Goal: Task Accomplishment & Management: Manage account settings

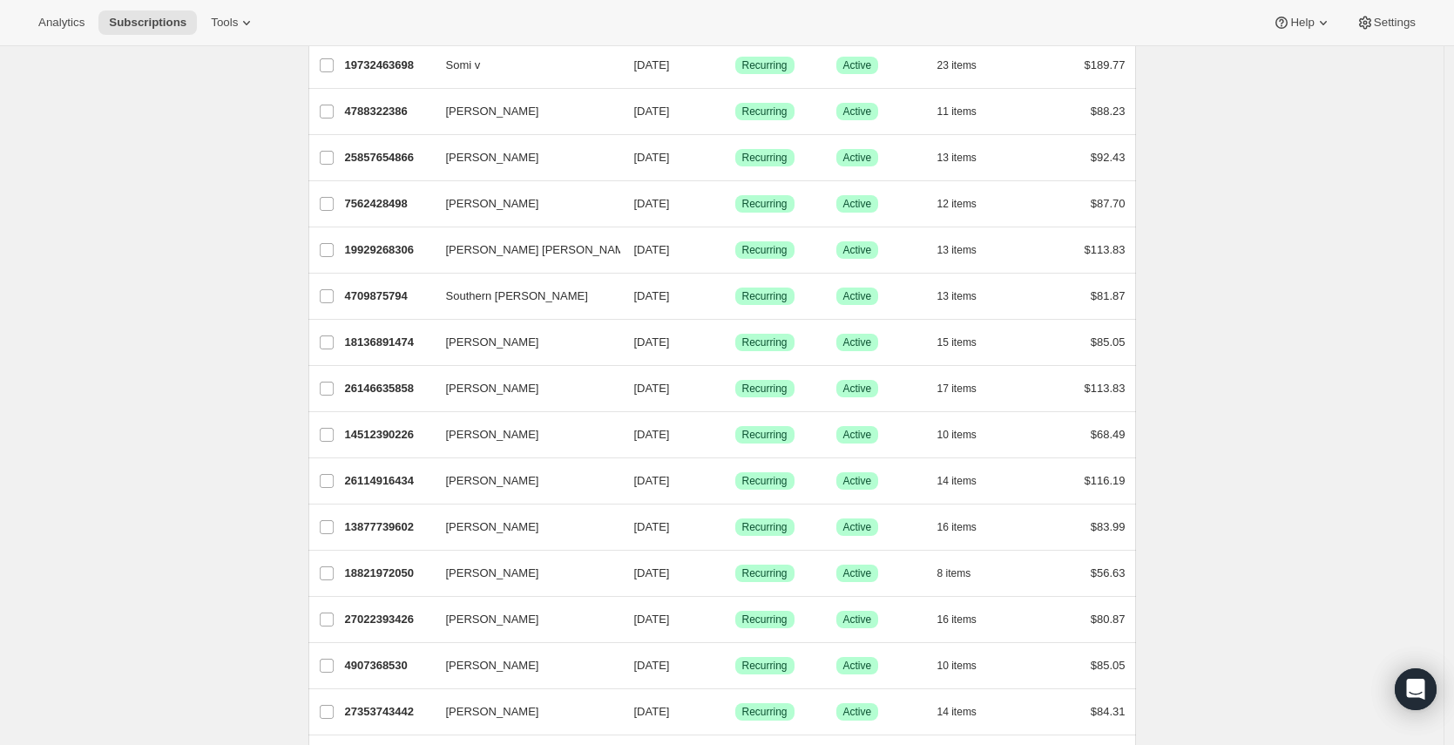
scroll to position [1281, 0]
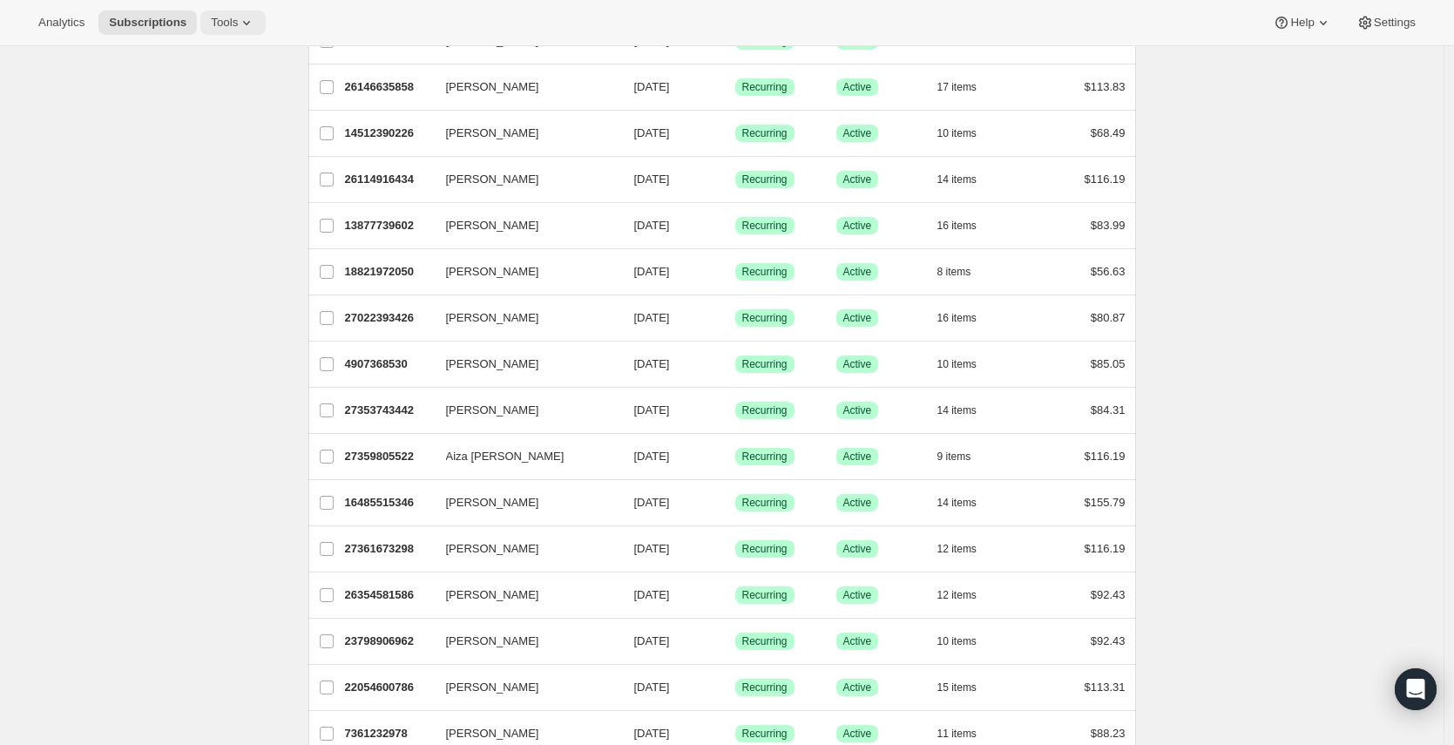
click at [226, 22] on span "Tools" at bounding box center [224, 23] width 27 height 14
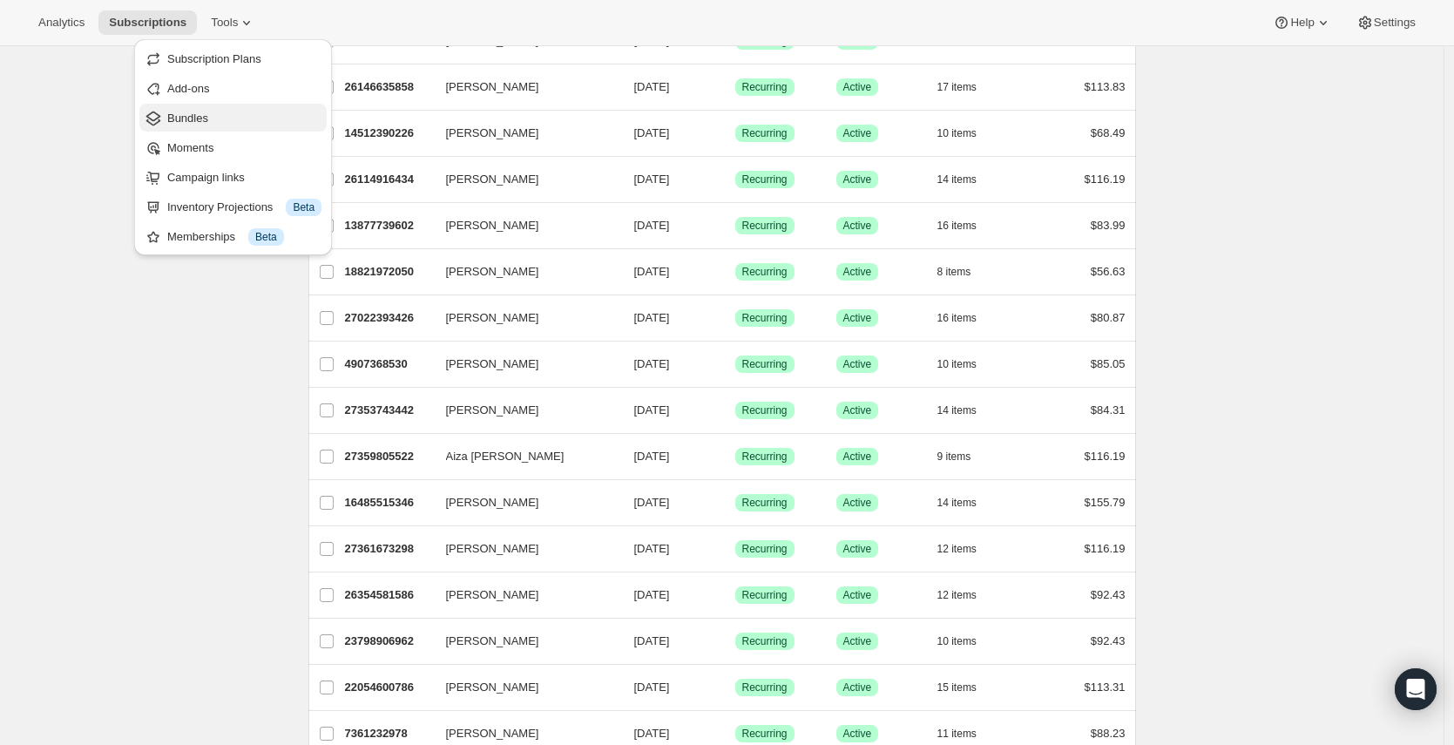
click at [250, 125] on span "Bundles" at bounding box center [244, 118] width 154 height 17
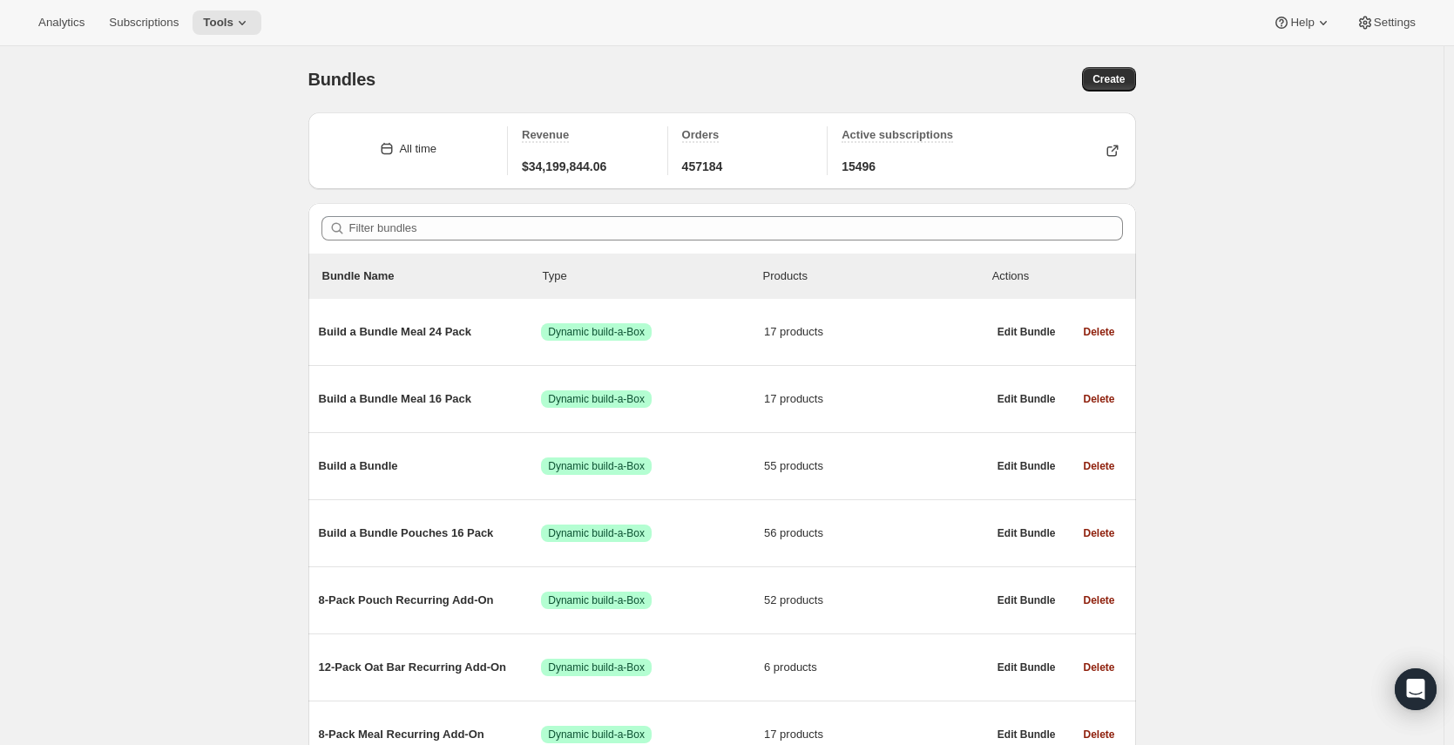
click at [162, 220] on div "Bundles. This page is ready Bundles Create All time Revenue $34,199,844.06 Orde…" at bounding box center [722, 750] width 1444 height 1409
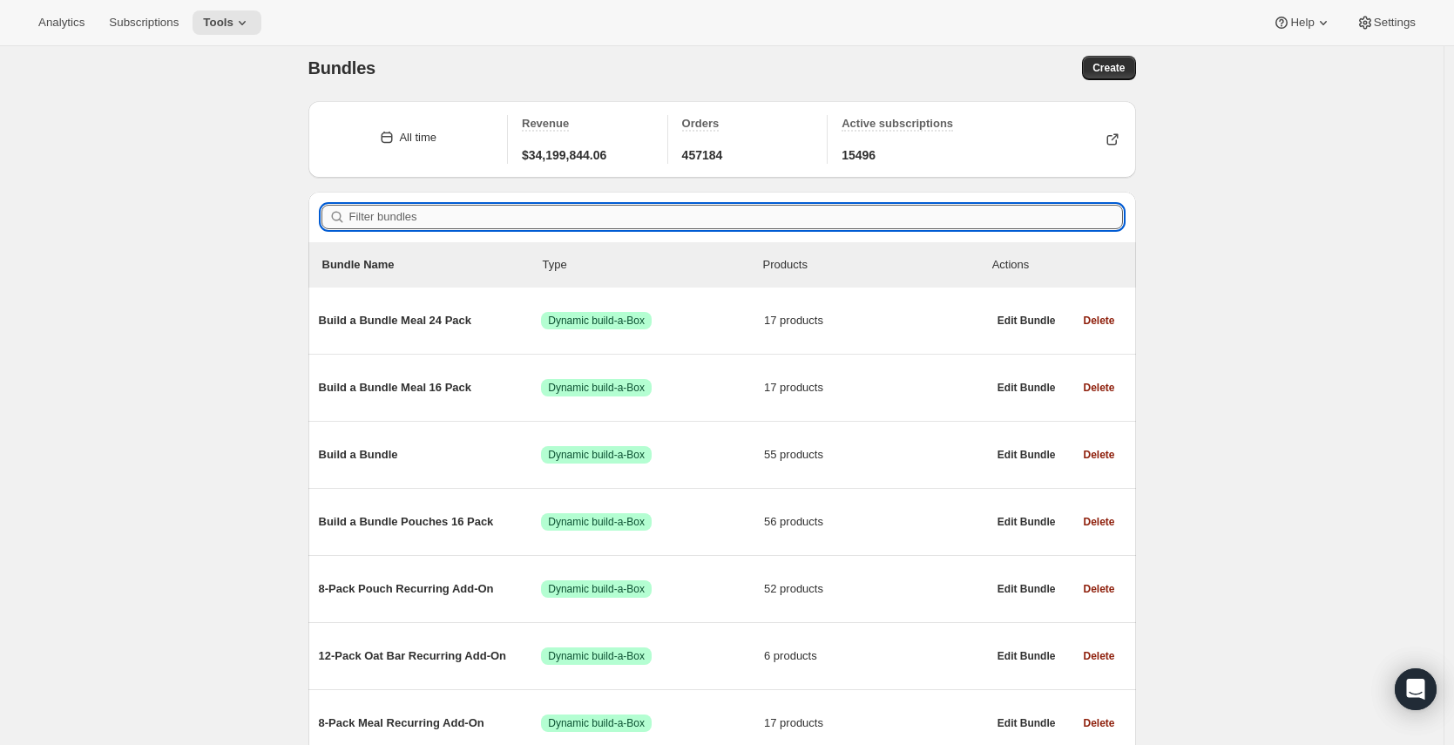
click at [418, 228] on input "Filter bundles" at bounding box center [736, 217] width 774 height 24
paste input "7025778196562"
type input "7025778196562"
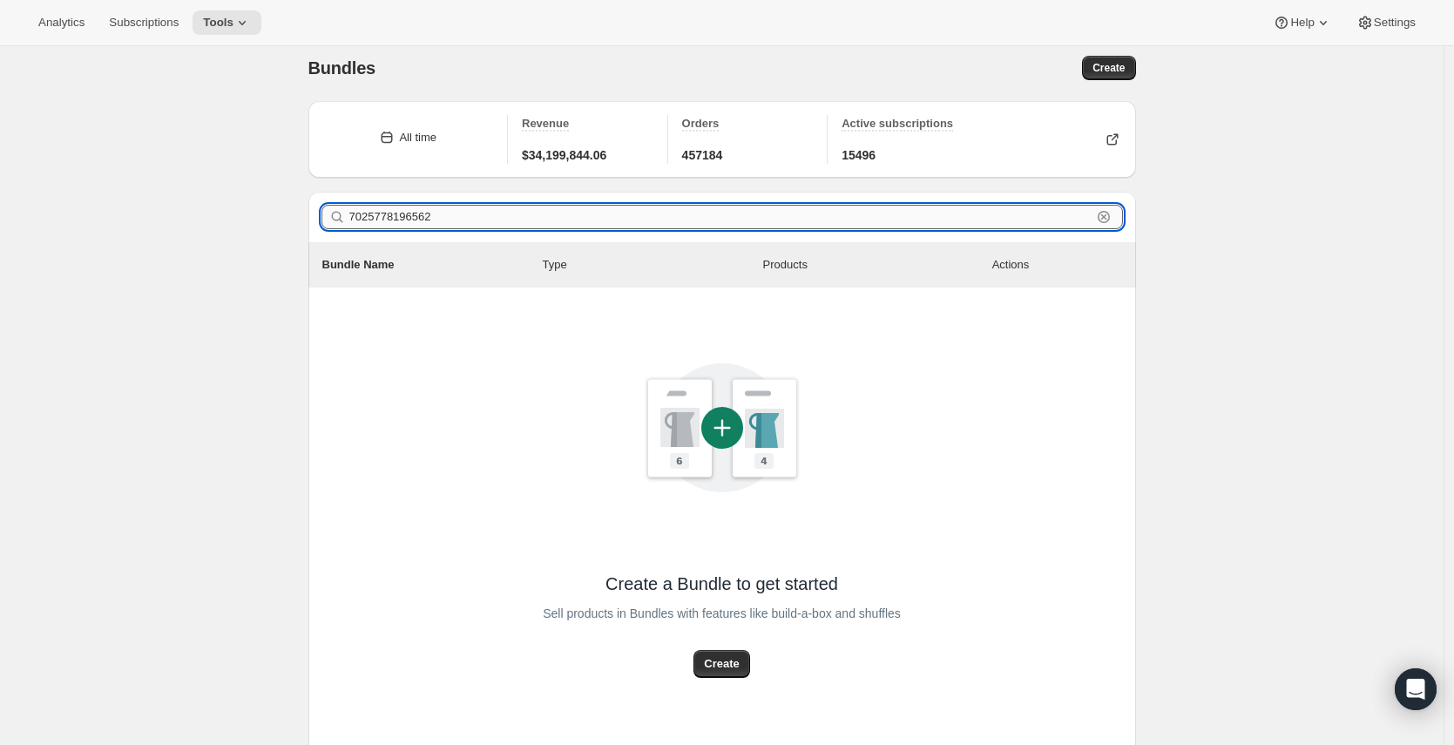
click at [446, 221] on input "7025778196562" at bounding box center [720, 217] width 742 height 24
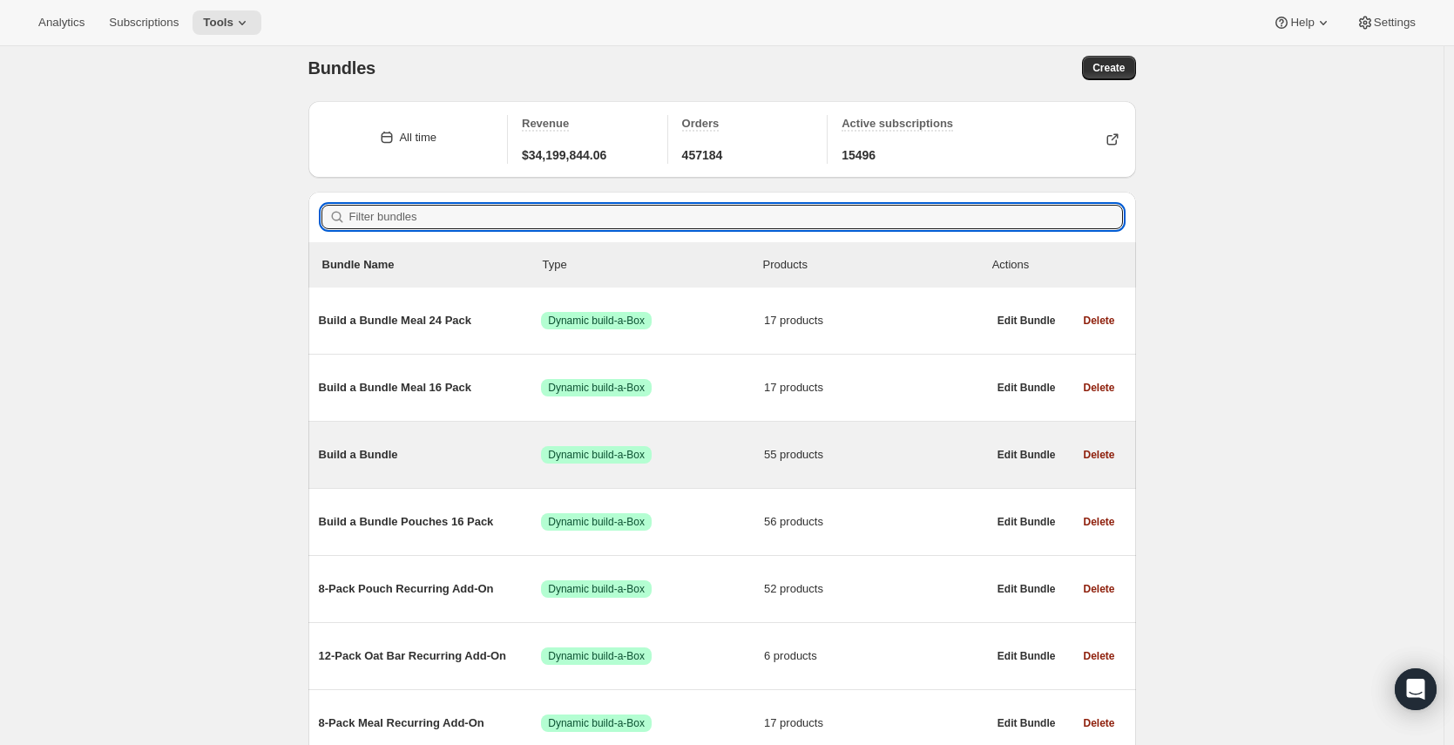
click at [374, 445] on div "Build a Bundle Success Dynamic build-a-Box 55 products" at bounding box center [653, 454] width 668 height 45
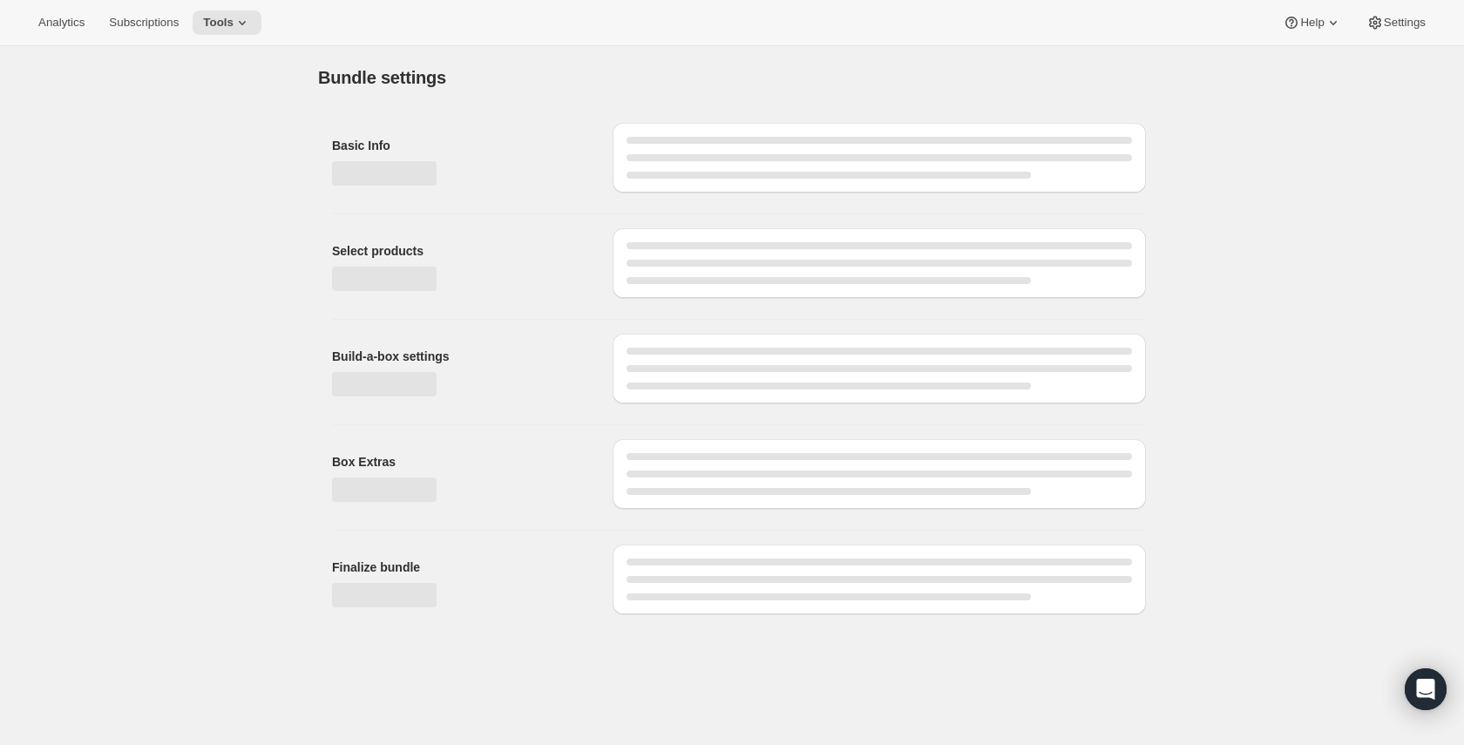
type input "Build a Bundle"
checkbox input "true"
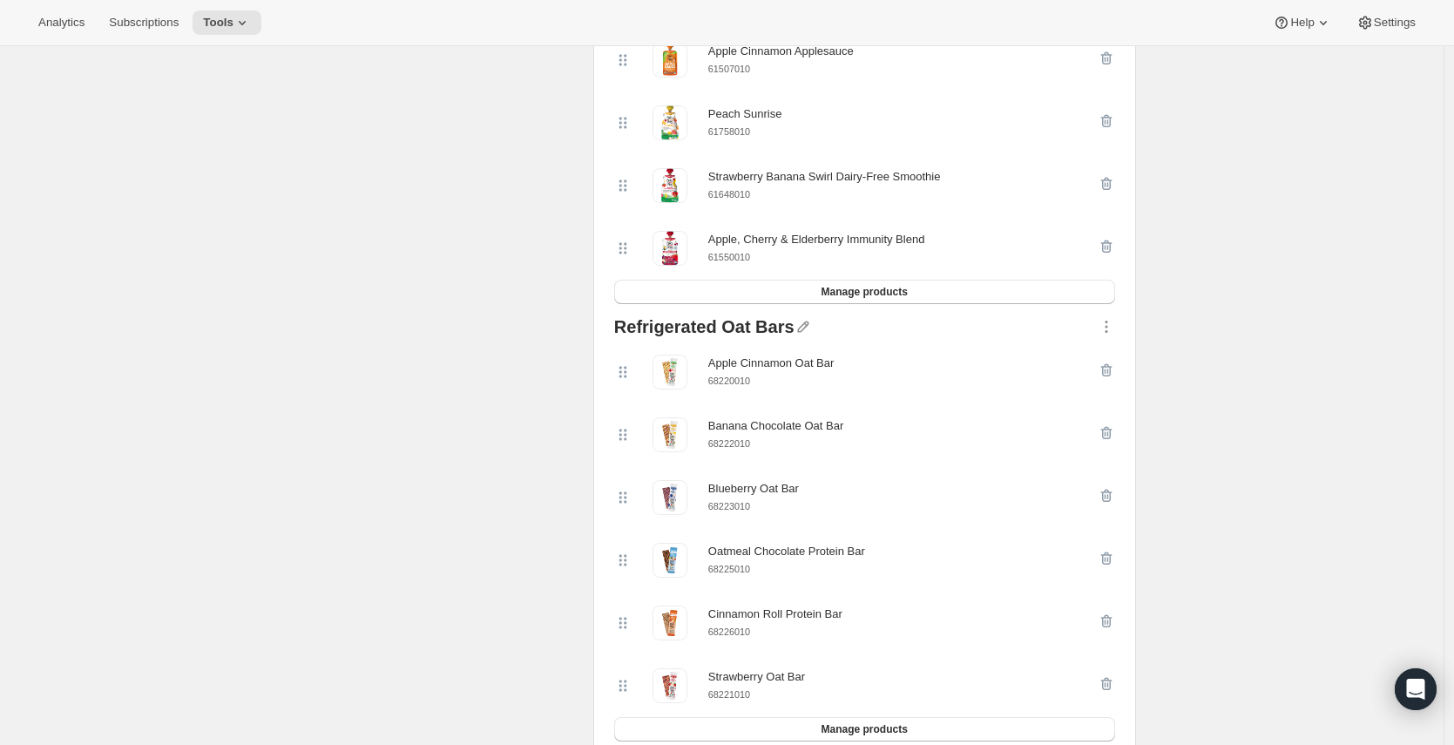
scroll to position [144, 0]
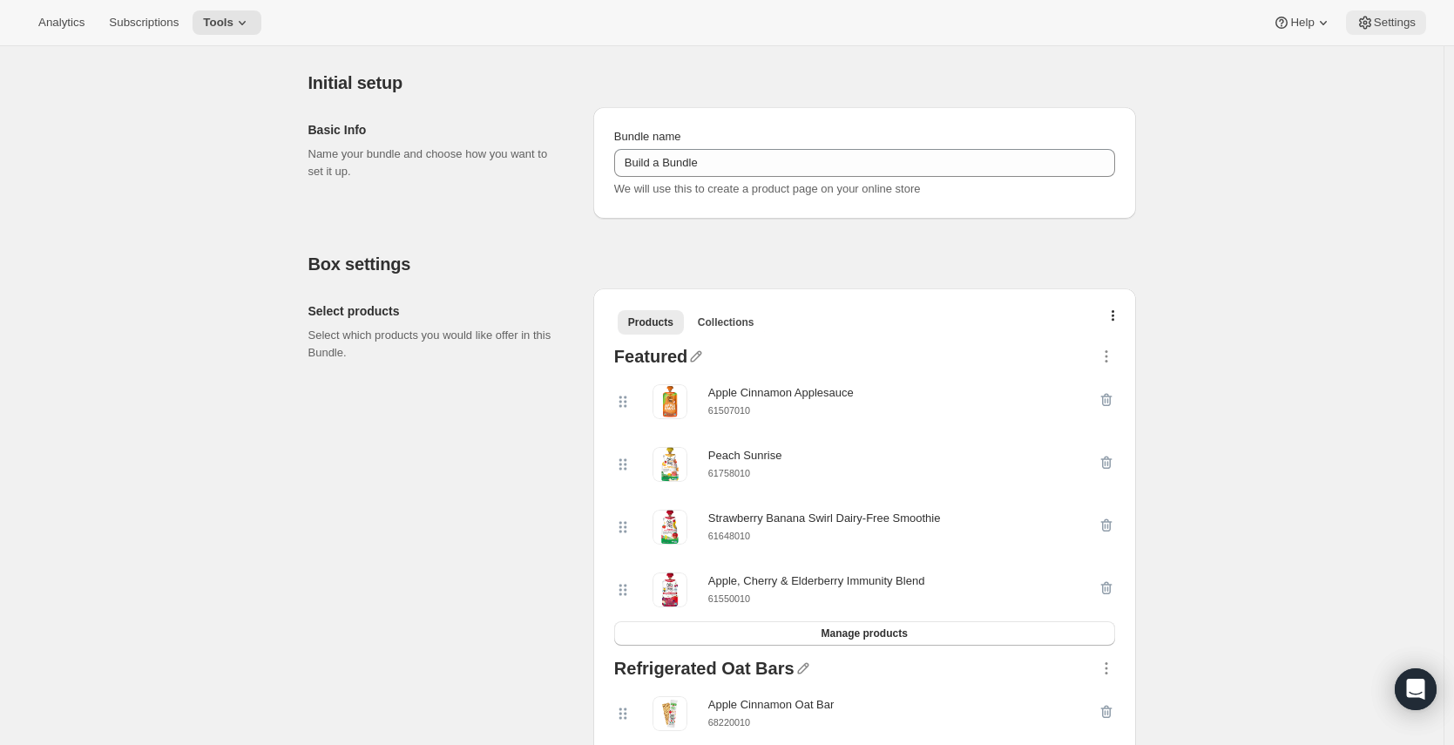
click at [1384, 22] on span "Settings" at bounding box center [1395, 23] width 42 height 14
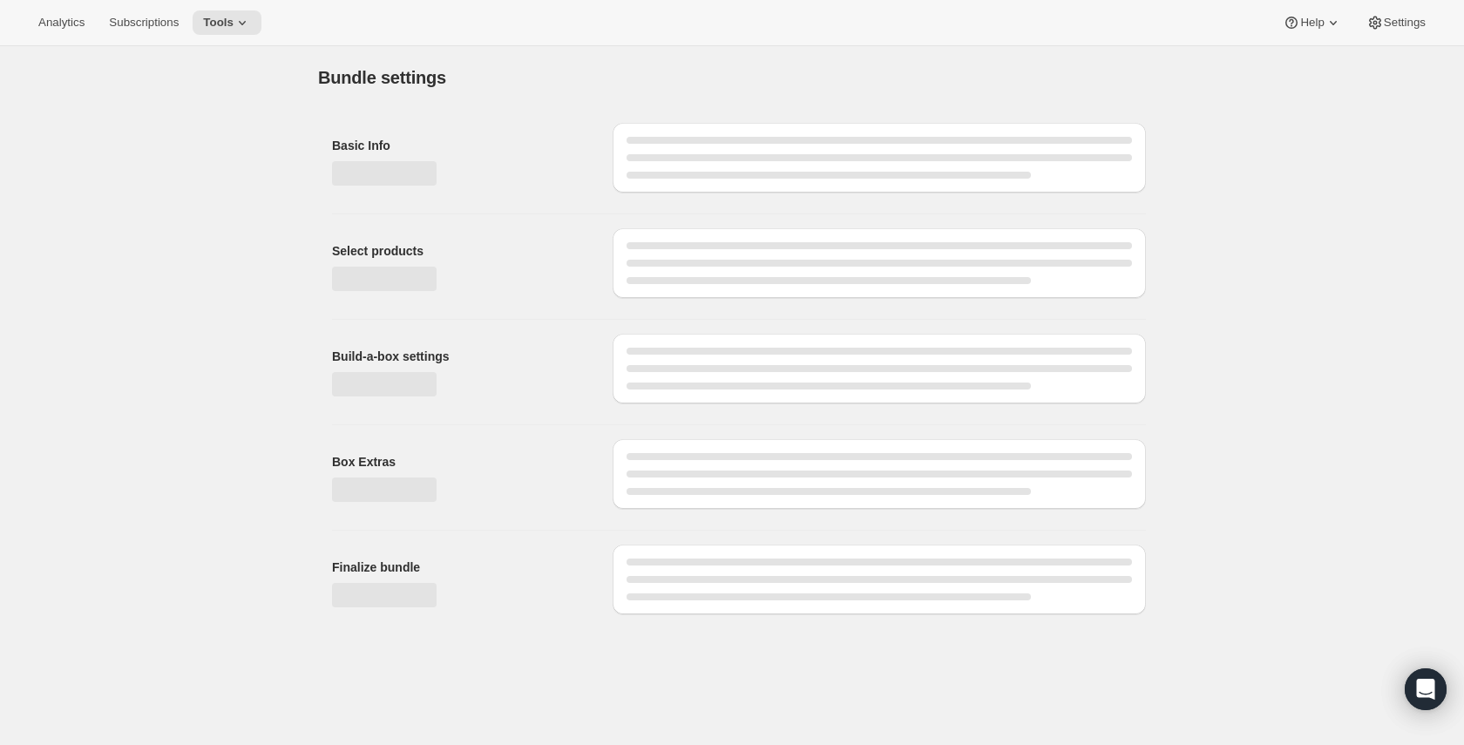
type input "Build a Bundle"
checkbox input "true"
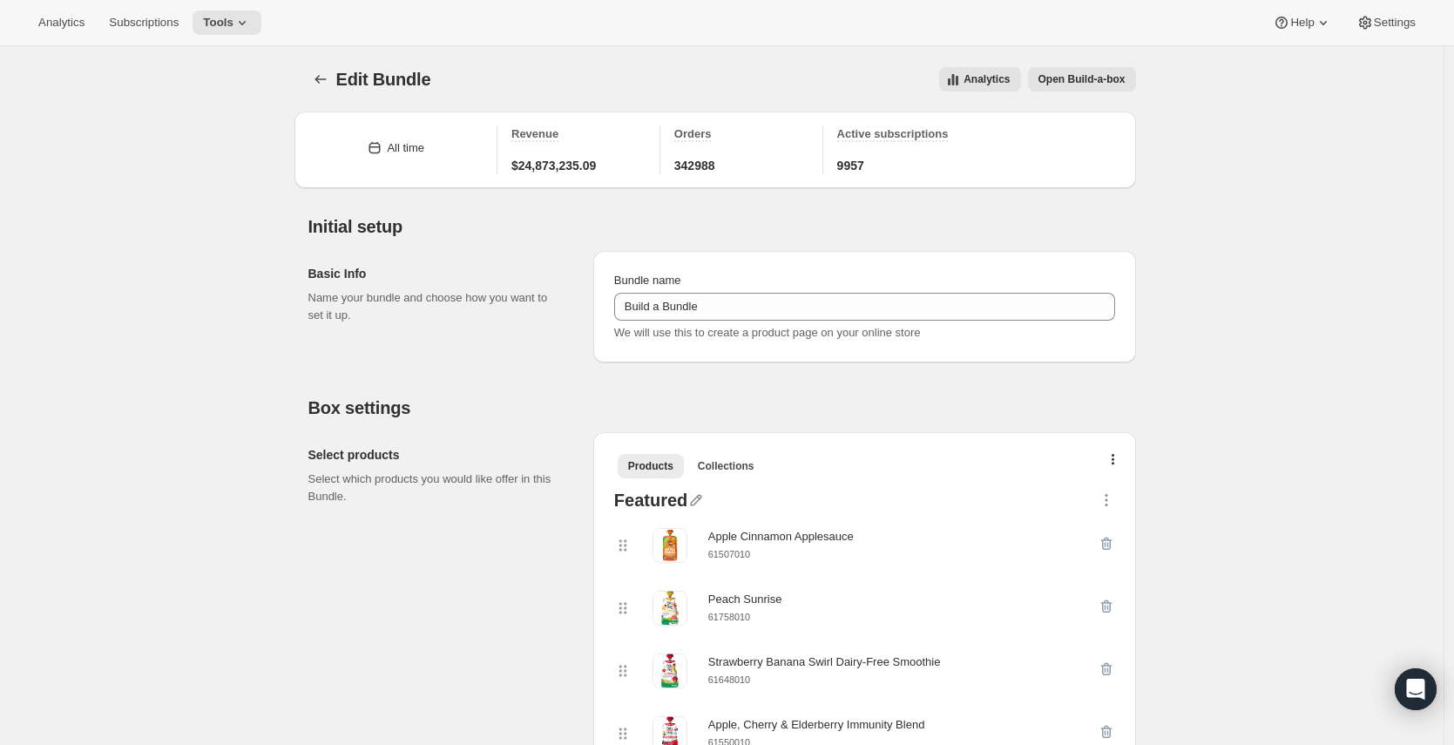
click at [1086, 80] on span "Open Build-a-box" at bounding box center [1081, 79] width 87 height 14
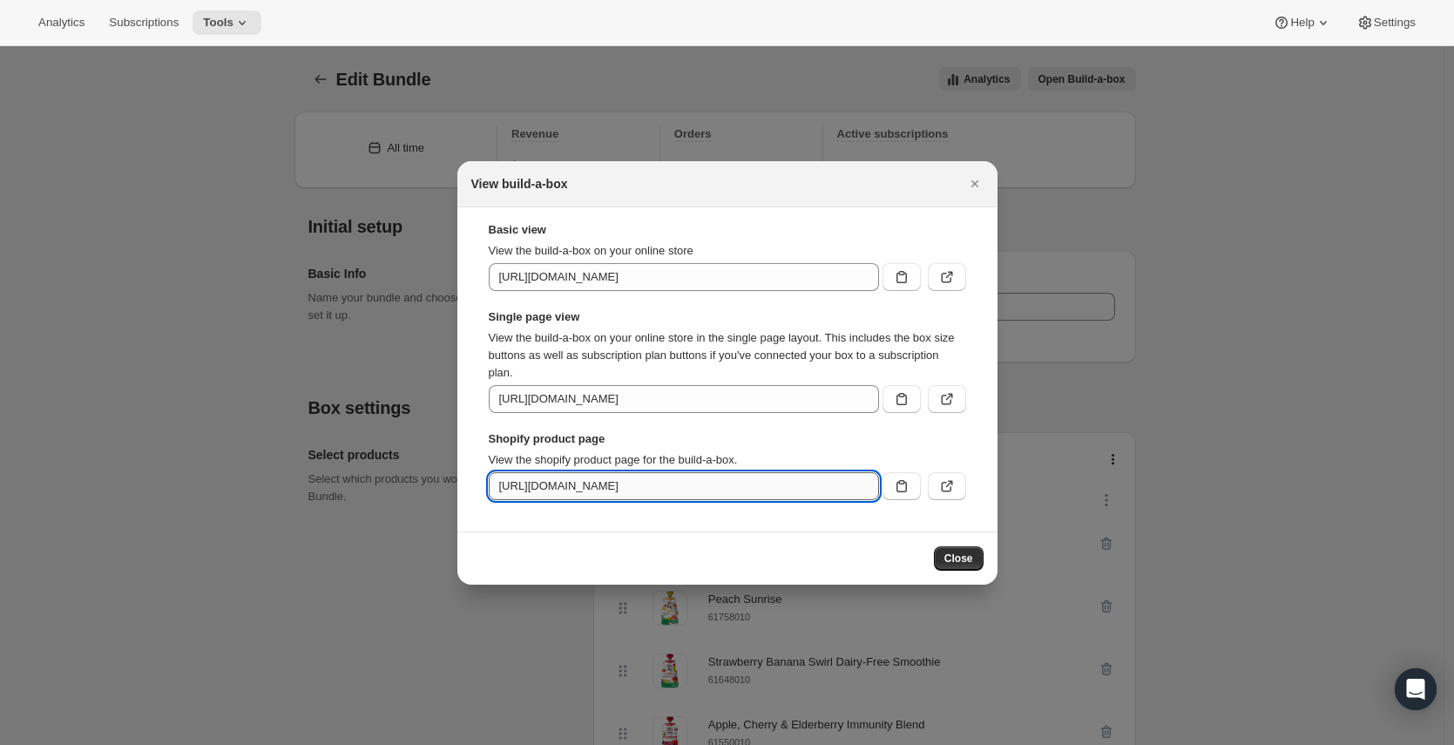
click at [774, 484] on input "[URL][DOMAIN_NAME]" at bounding box center [684, 486] width 390 height 28
click at [906, 483] on icon ":rjg:" at bounding box center [901, 485] width 17 height 17
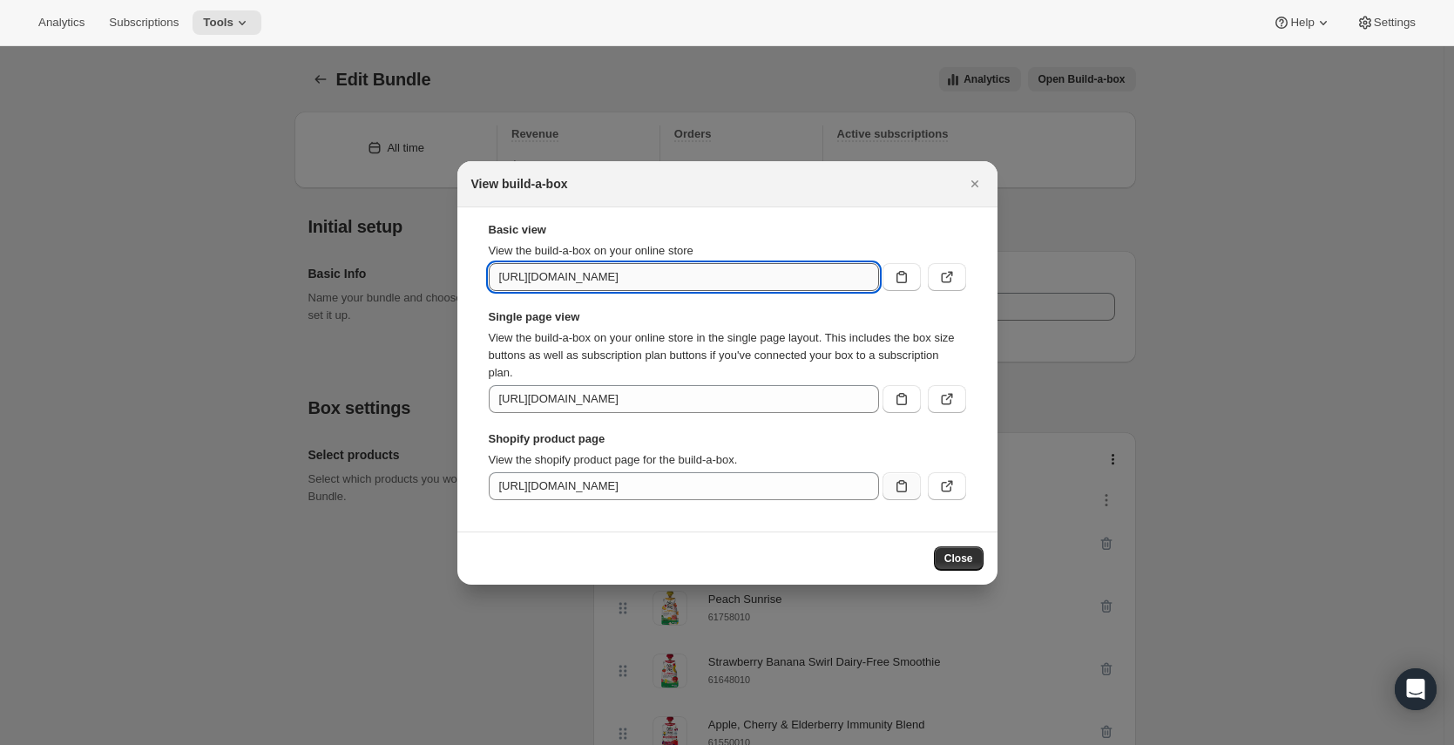
click at [834, 274] on input "[URL][DOMAIN_NAME]" at bounding box center [684, 277] width 390 height 28
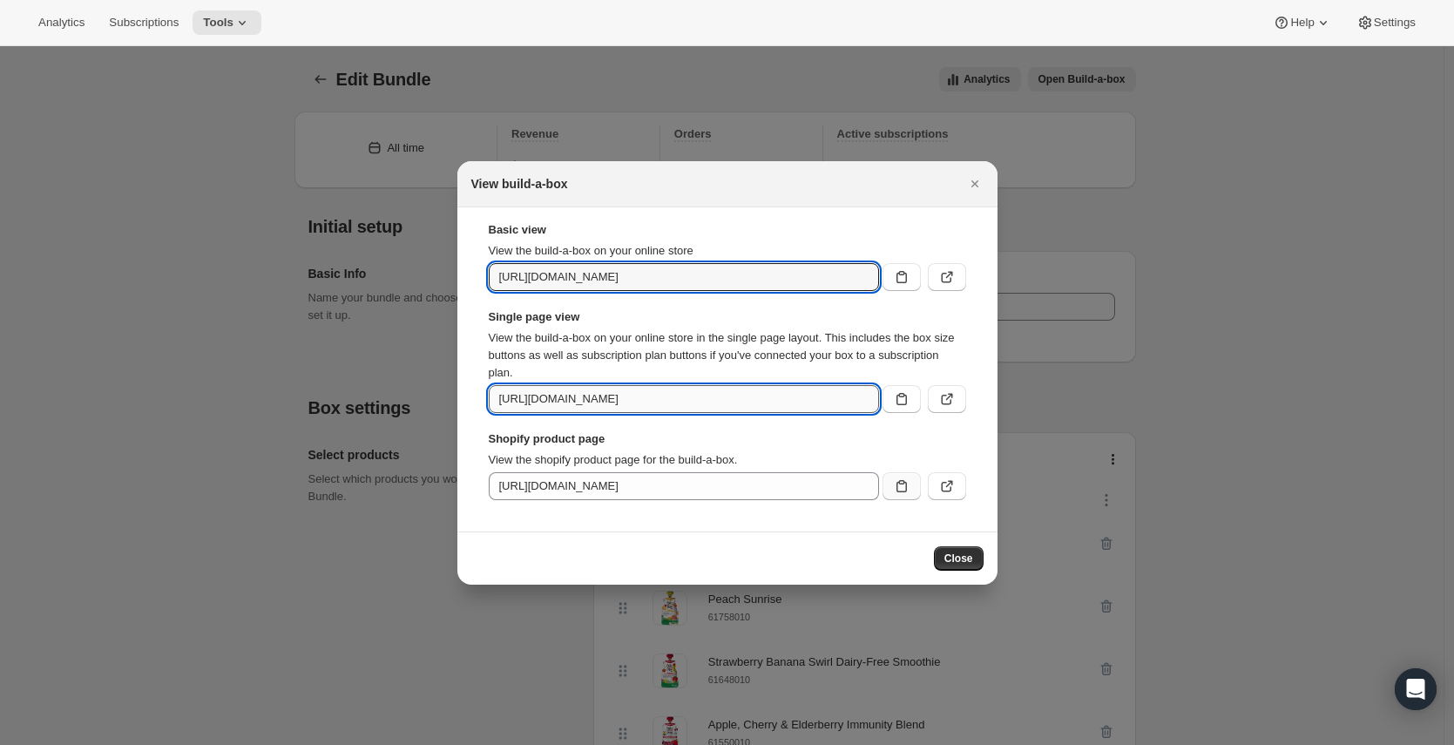
click at [824, 392] on input "[URL][DOMAIN_NAME]" at bounding box center [684, 399] width 390 height 28
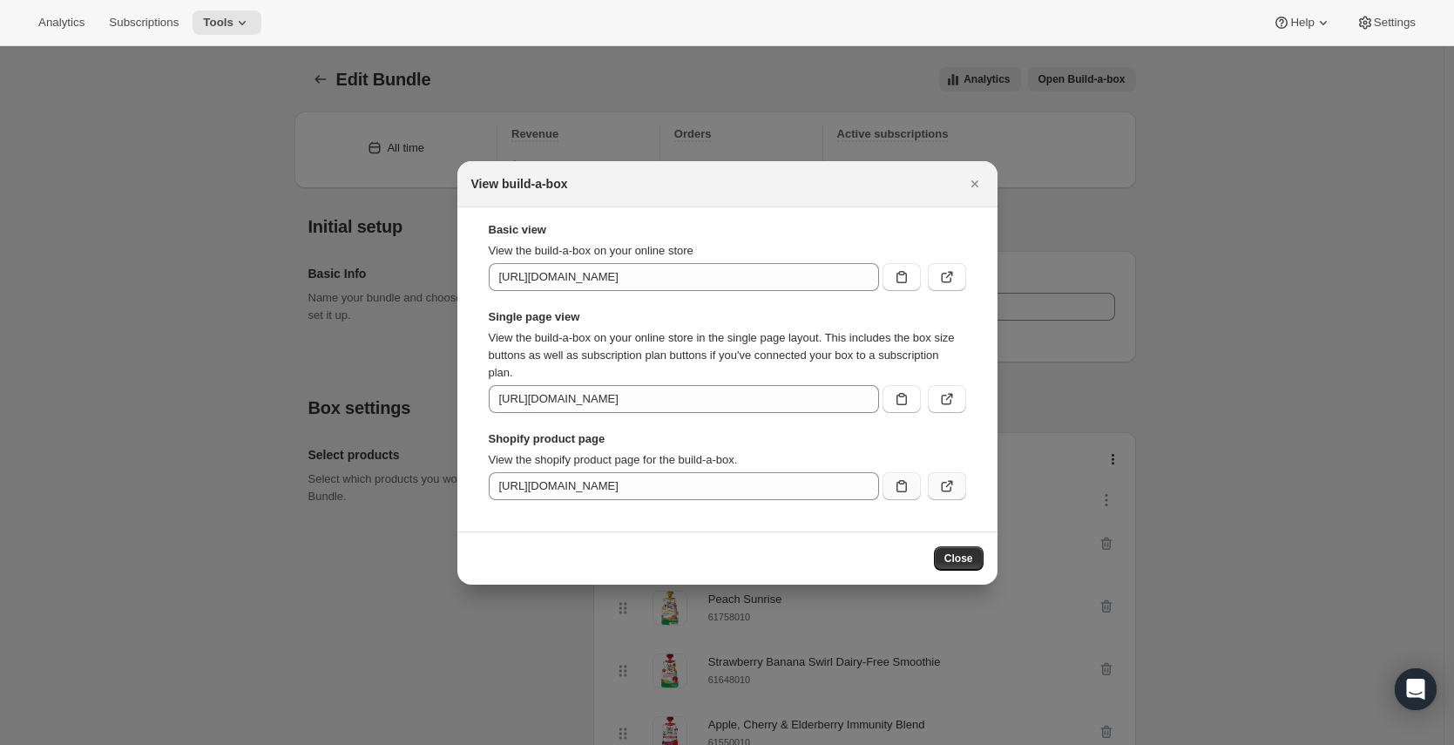
click at [944, 490] on icon ":rjg:" at bounding box center [946, 485] width 17 height 17
click at [981, 175] on icon "Close" at bounding box center [974, 183] width 17 height 17
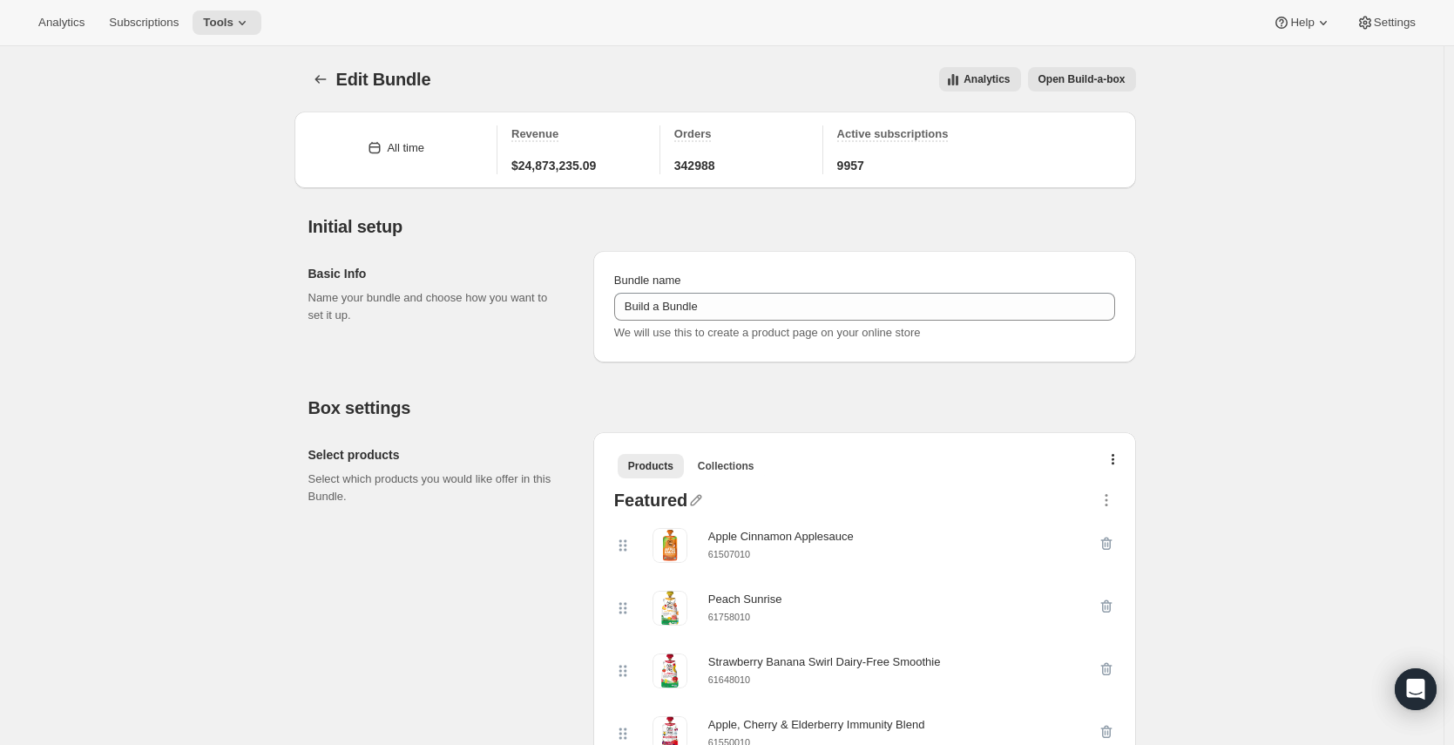
click at [1119, 452] on div "Products Collections More views Products Collections More views" at bounding box center [864, 465] width 515 height 38
click at [1114, 456] on button "button" at bounding box center [1113, 463] width 17 height 17
click at [319, 79] on icon "Bundles" at bounding box center [320, 79] width 17 height 17
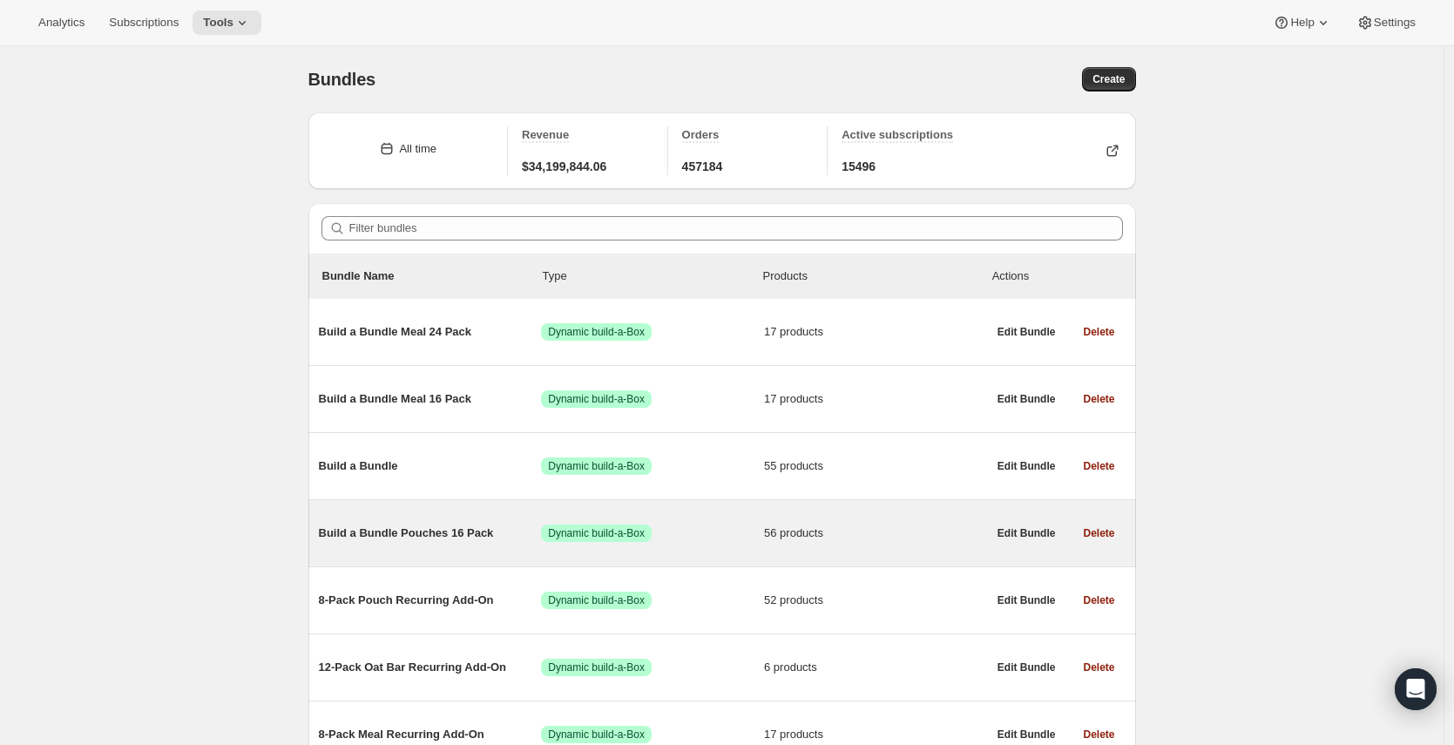
click at [450, 537] on span "Build a Bundle Pouches 16 Pack" at bounding box center [430, 532] width 223 height 17
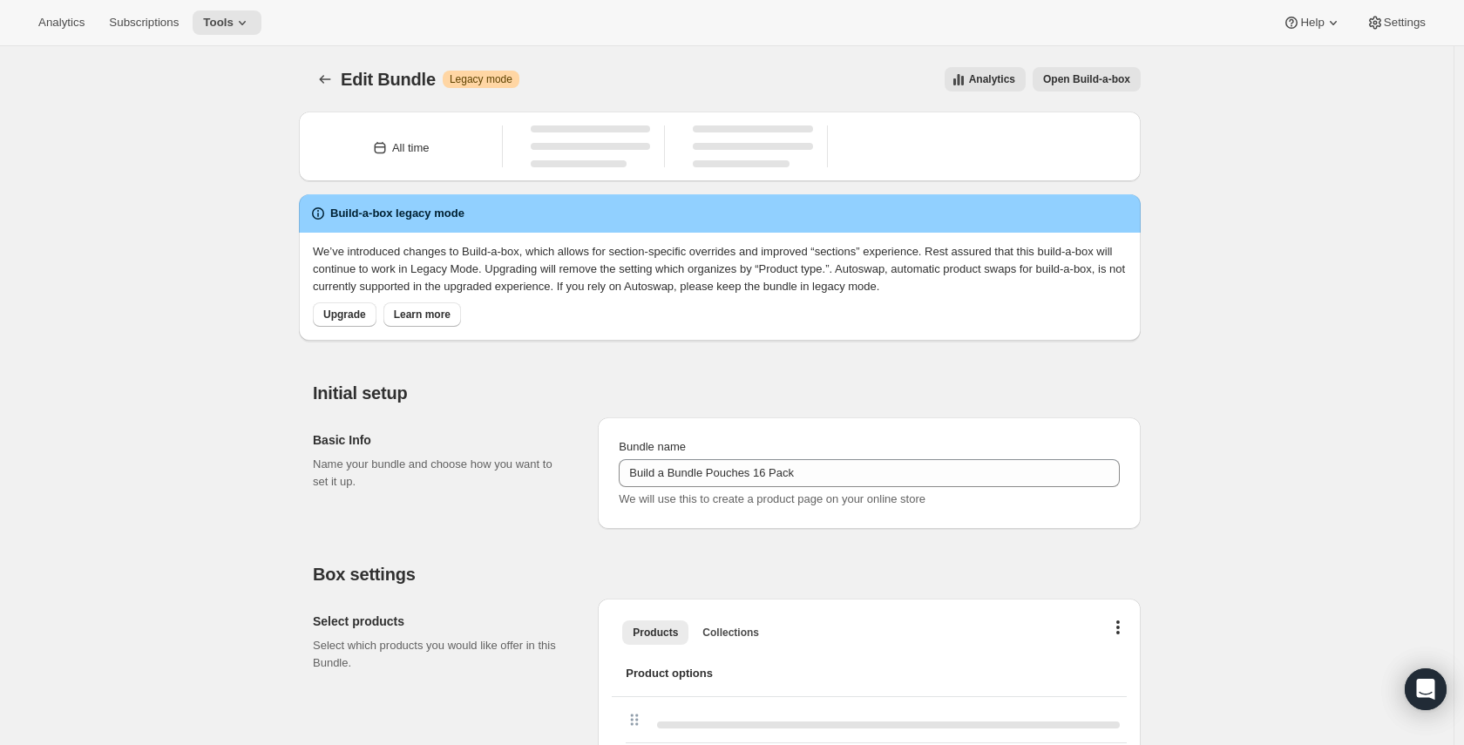
type input "Build a Bundle Pouches 16 Pack"
checkbox input "true"
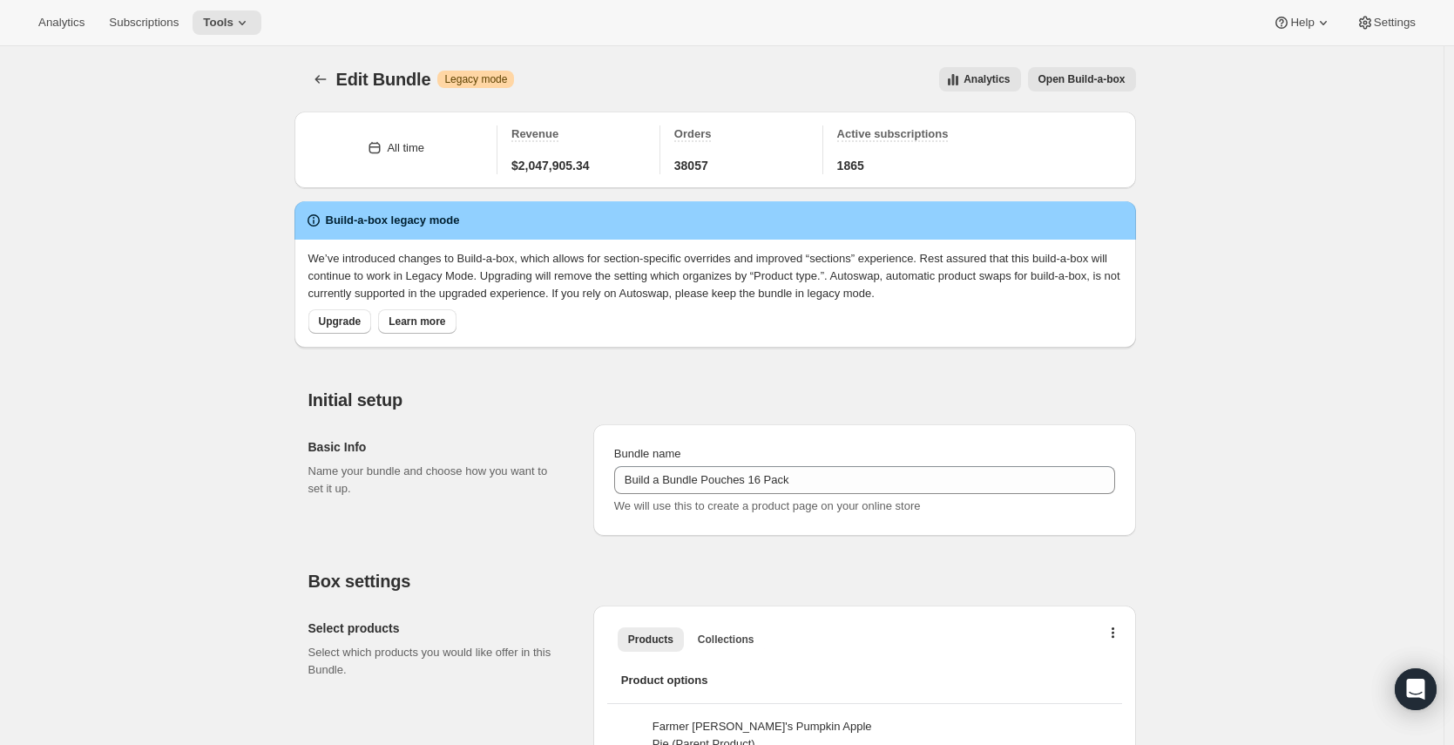
click at [1126, 69] on button "Open Build-a-box" at bounding box center [1082, 79] width 108 height 24
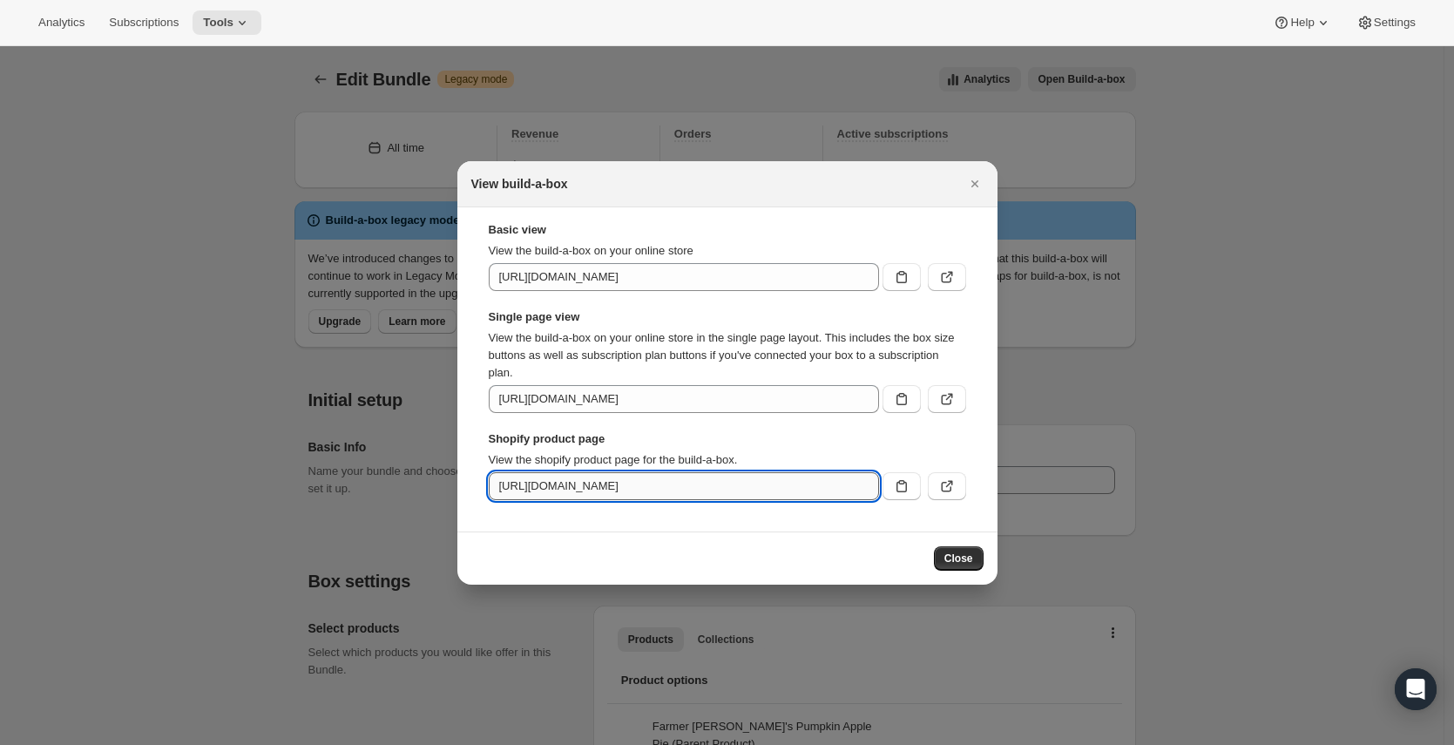
scroll to position [0, 110]
drag, startPoint x: 843, startPoint y: 480, endPoint x: 887, endPoint y: 491, distance: 45.0
click at [889, 492] on div "[URL][DOMAIN_NAME]" at bounding box center [727, 486] width 477 height 28
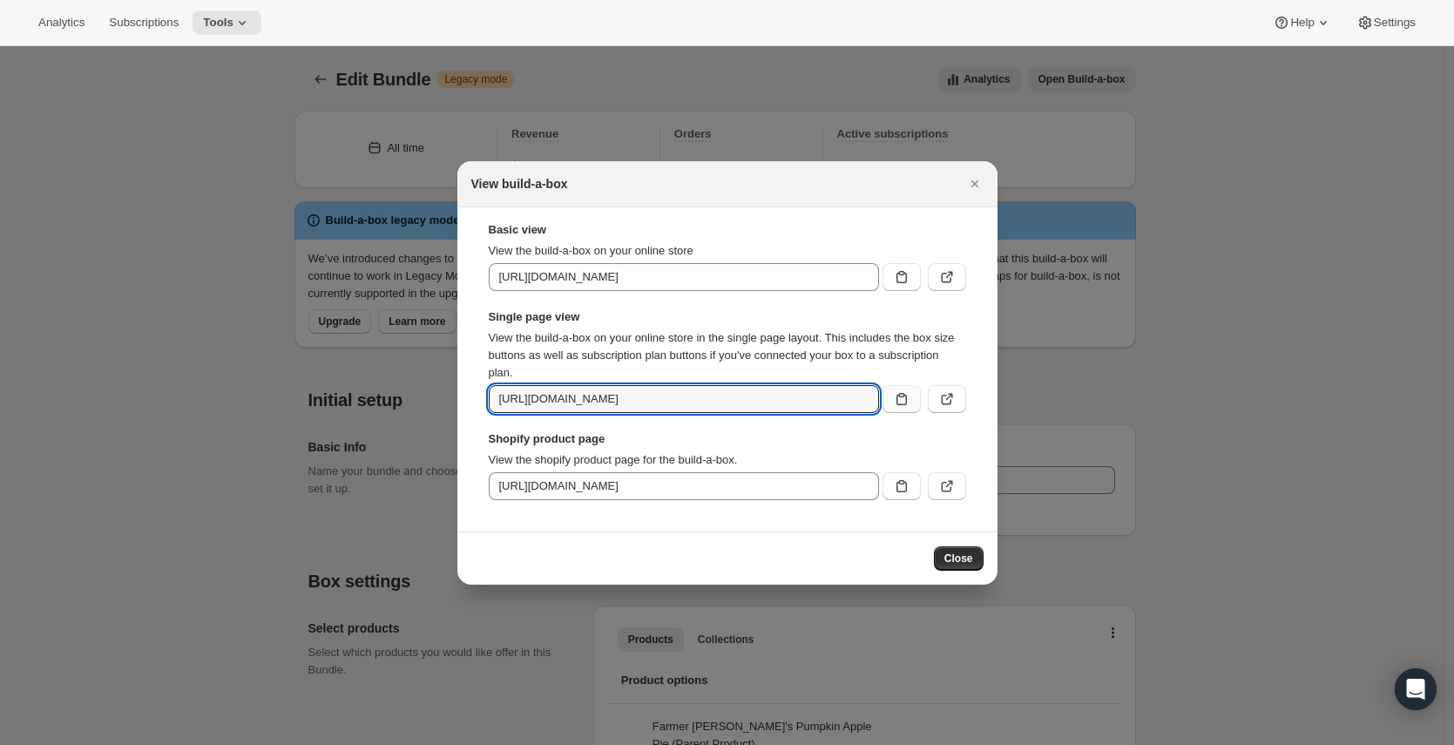
scroll to position [0, 389]
drag, startPoint x: 771, startPoint y: 398, endPoint x: 885, endPoint y: 410, distance: 114.8
click at [885, 410] on div "[URL][DOMAIN_NAME]" at bounding box center [727, 399] width 477 height 28
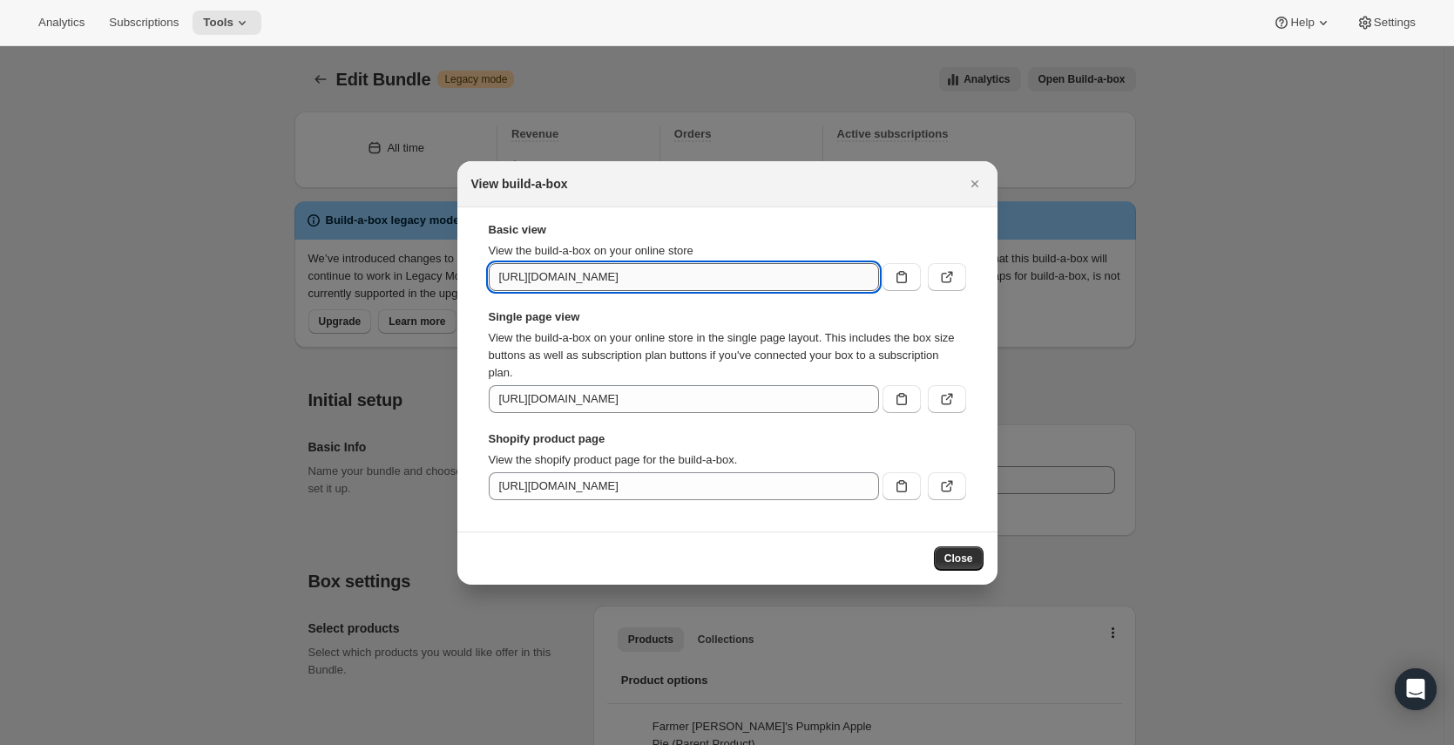
scroll to position [0, 0]
drag, startPoint x: 669, startPoint y: 281, endPoint x: 784, endPoint y: 293, distance: 115.6
click at [784, 293] on div "Basic view View the build-a-box on your online store [URL][DOMAIN_NAME] Single …" at bounding box center [727, 360] width 477 height 279
click at [73, 159] on div at bounding box center [727, 372] width 1454 height 745
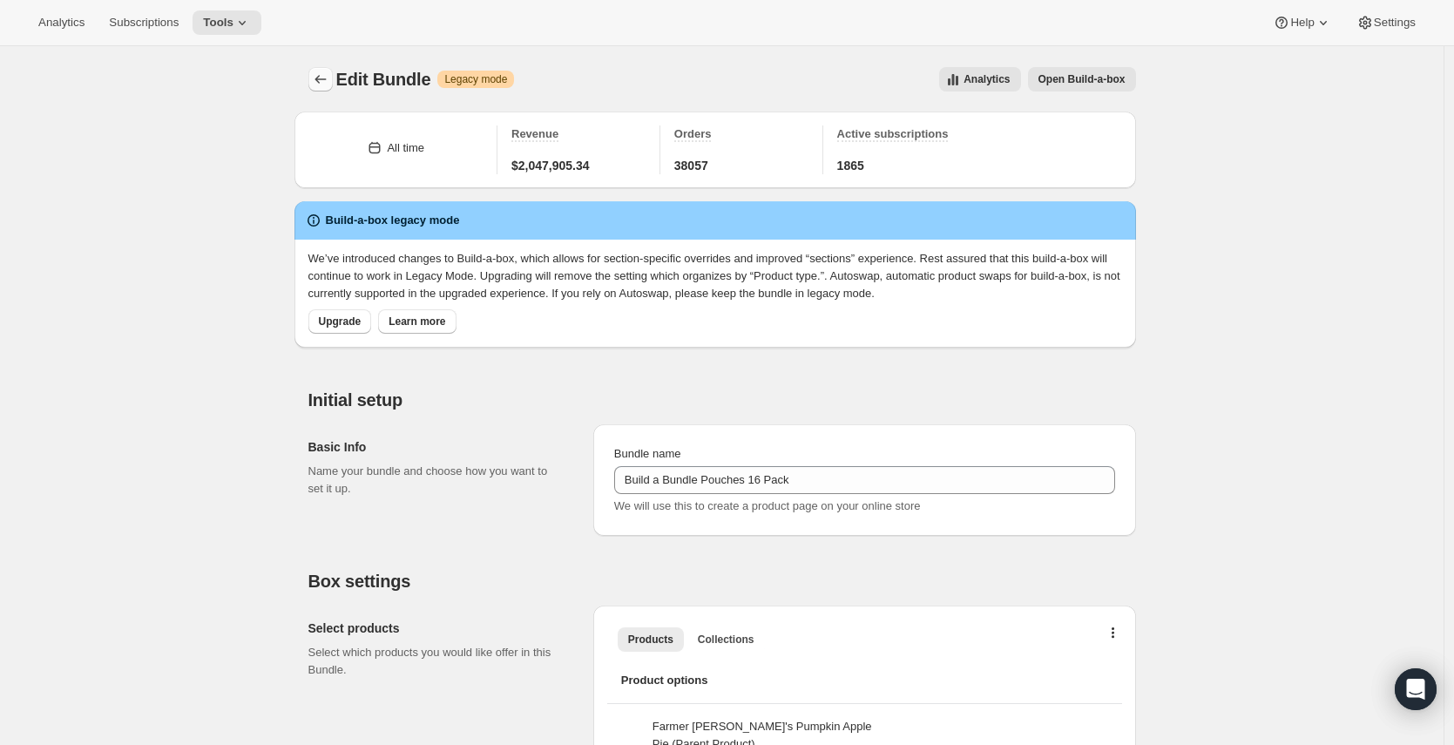
click at [317, 77] on icon "Bundles" at bounding box center [320, 79] width 17 height 17
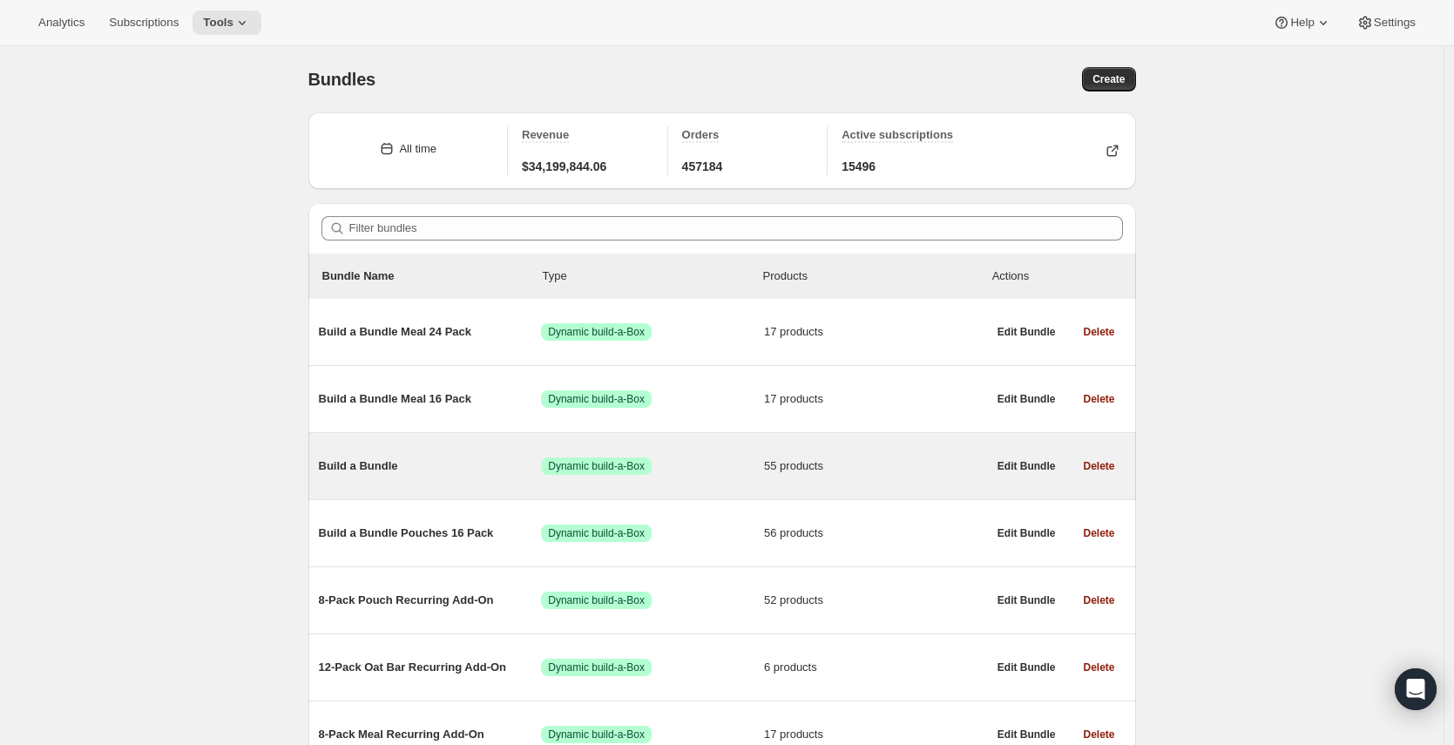
click at [389, 463] on span "Build a Bundle" at bounding box center [430, 465] width 223 height 17
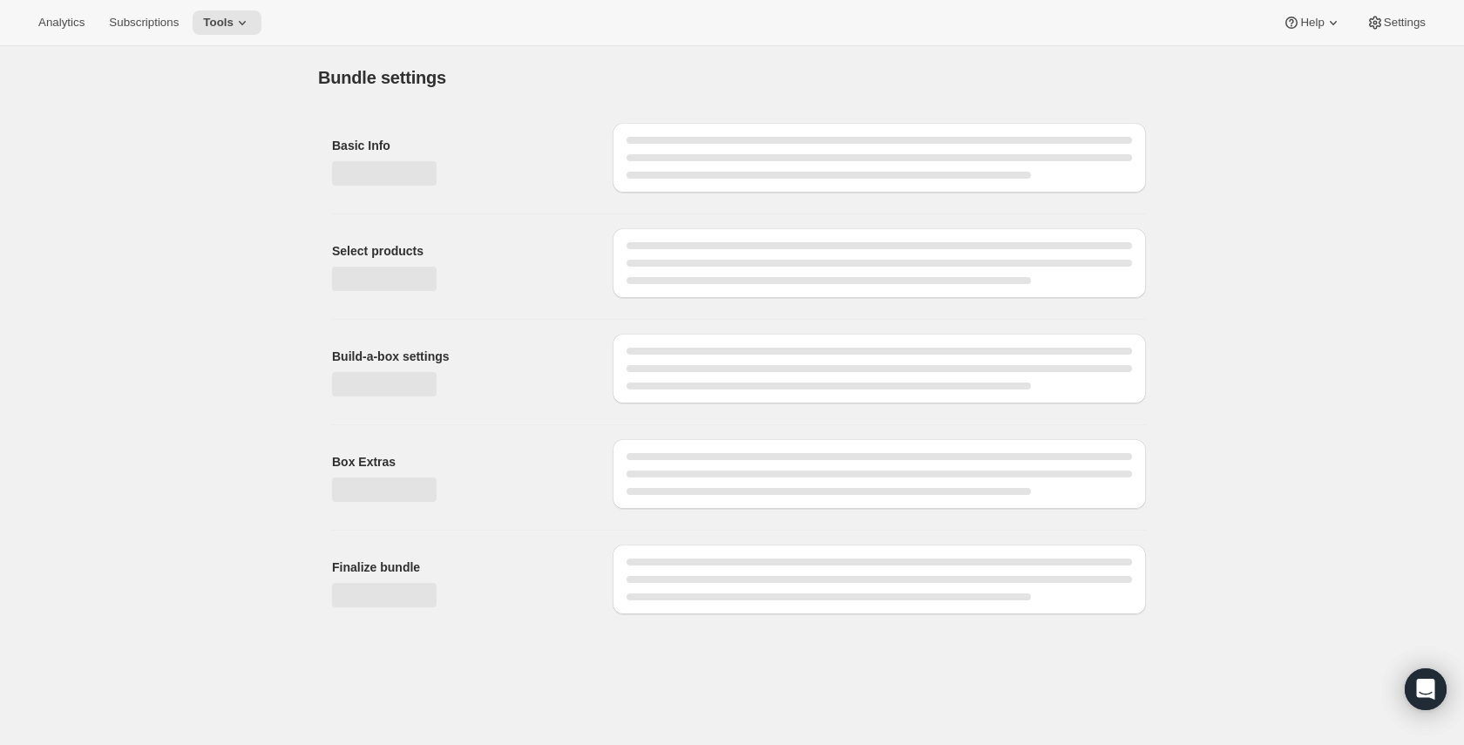
type input "Build a Bundle"
checkbox input "true"
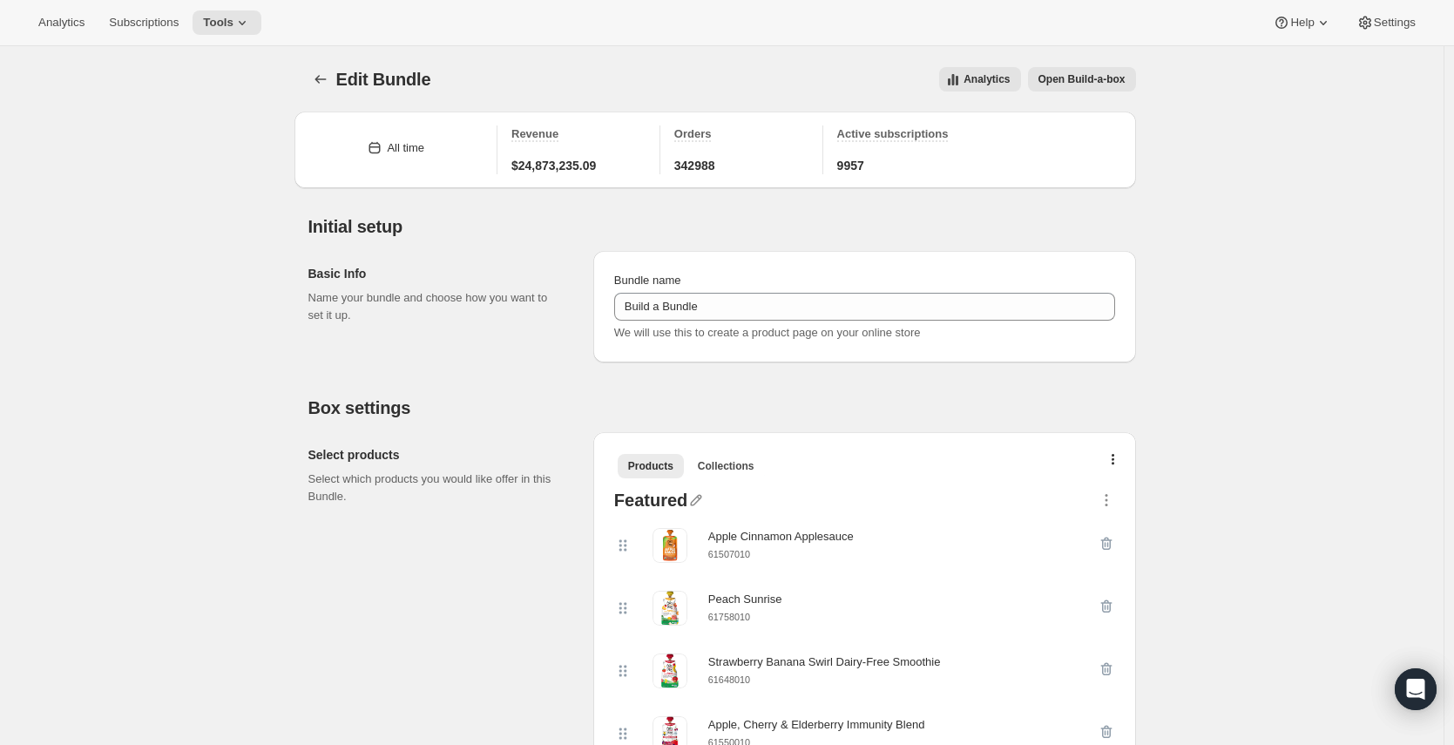
click at [1107, 76] on span "Open Build-a-box" at bounding box center [1081, 79] width 87 height 14
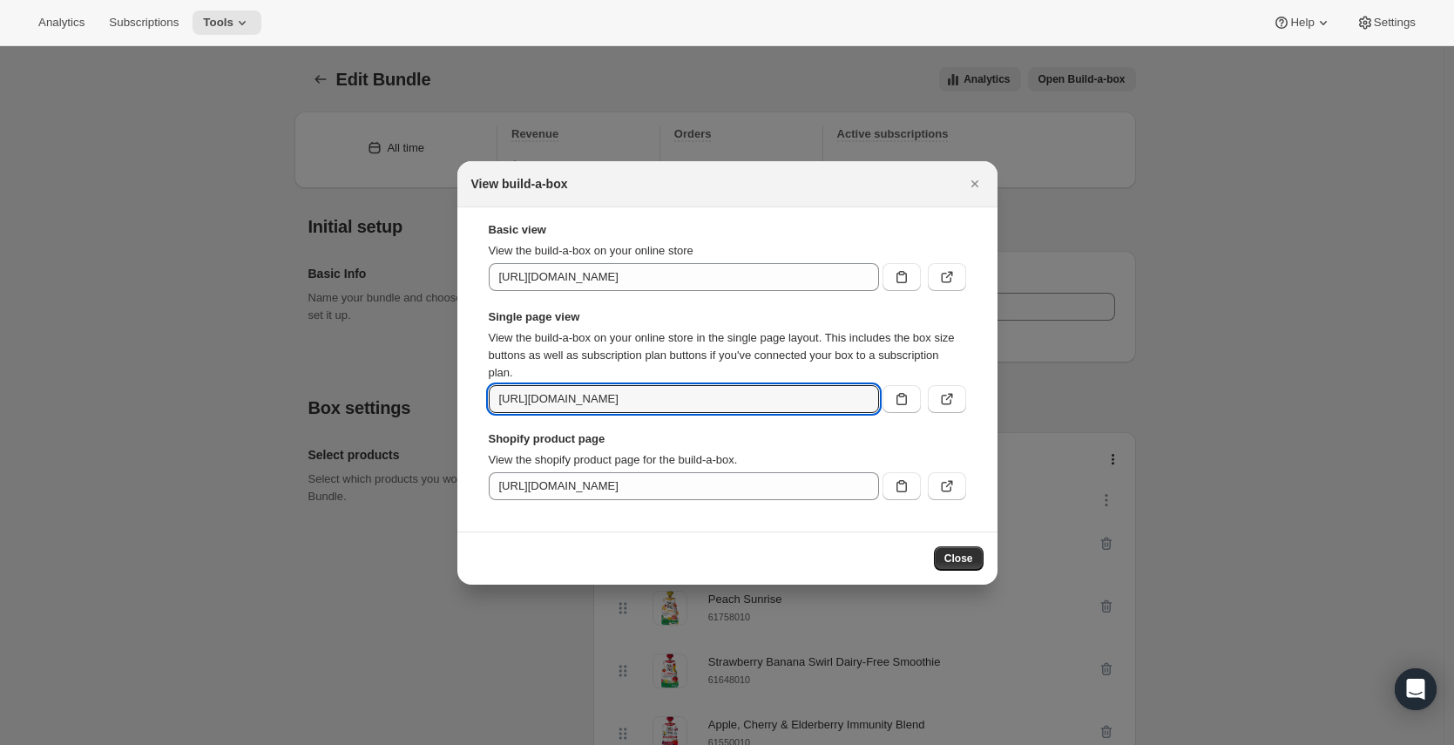
drag, startPoint x: 723, startPoint y: 404, endPoint x: 829, endPoint y: 416, distance: 106.9
click at [828, 421] on div "Basic view View the build-a-box on your online store [URL][DOMAIN_NAME] Single …" at bounding box center [727, 360] width 477 height 279
click at [835, 407] on input "[URL][DOMAIN_NAME]" at bounding box center [684, 399] width 390 height 28
drag, startPoint x: 843, startPoint y: 402, endPoint x: 873, endPoint y: 409, distance: 30.4
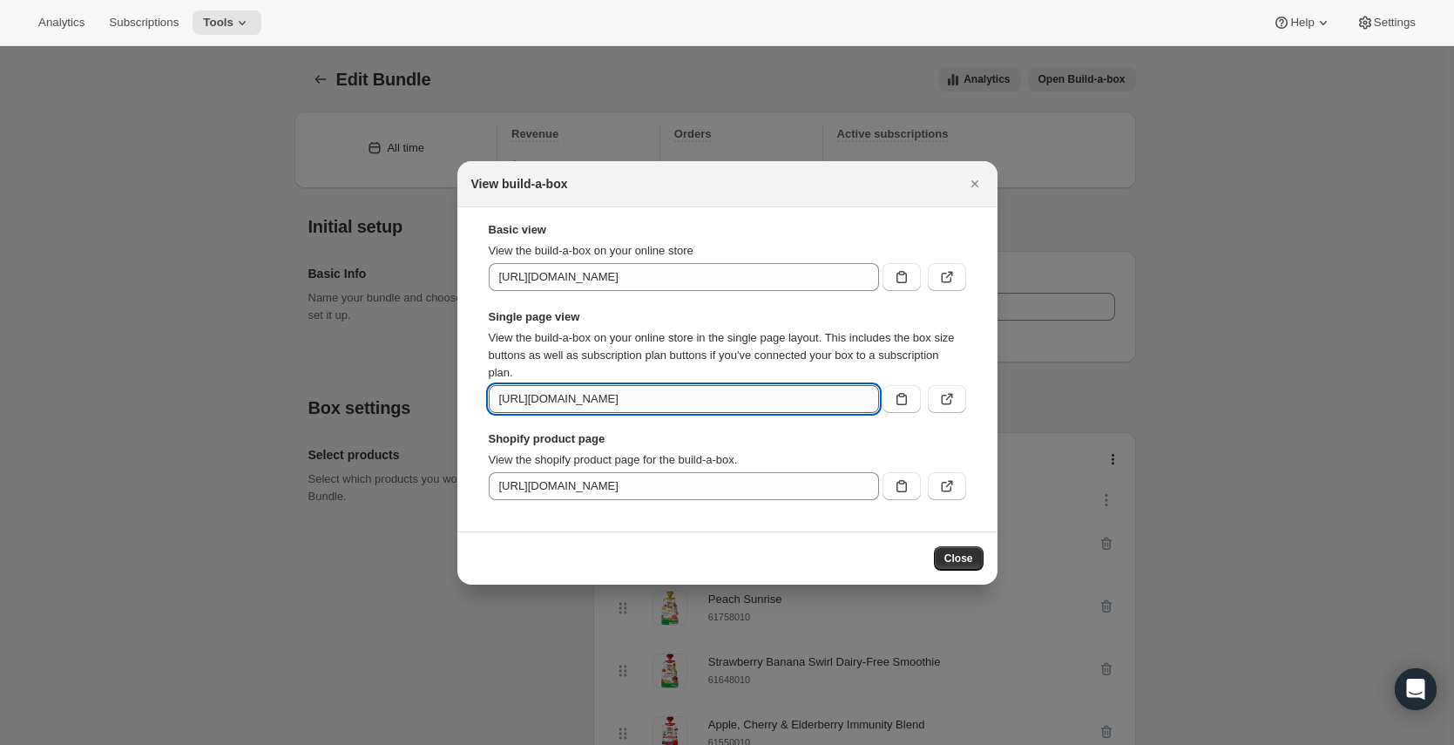
click at [873, 409] on input "[URL][DOMAIN_NAME]" at bounding box center [684, 399] width 390 height 28
click at [907, 392] on icon ":rra:" at bounding box center [901, 398] width 17 height 17
